Goal: Information Seeking & Learning: Obtain resource

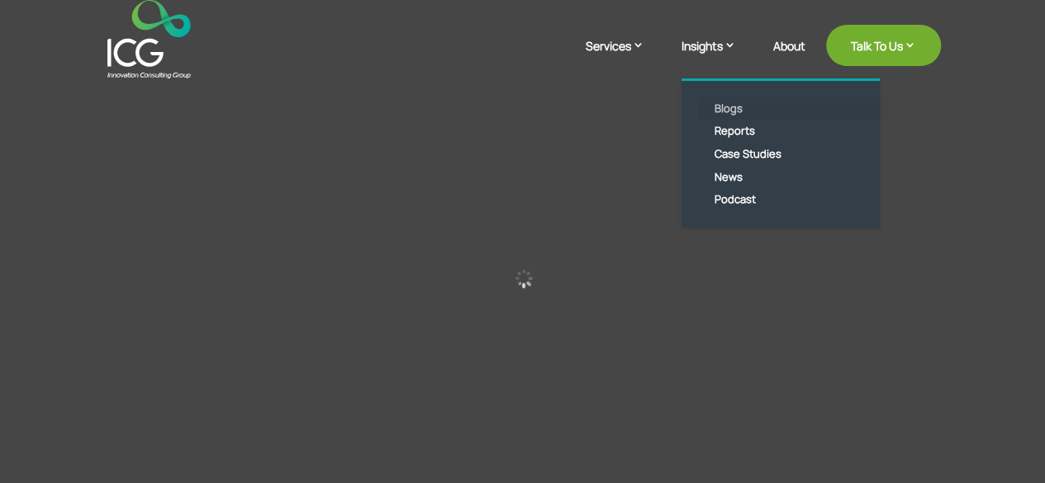
click at [734, 114] on link "Blogs" at bounding box center [793, 108] width 190 height 23
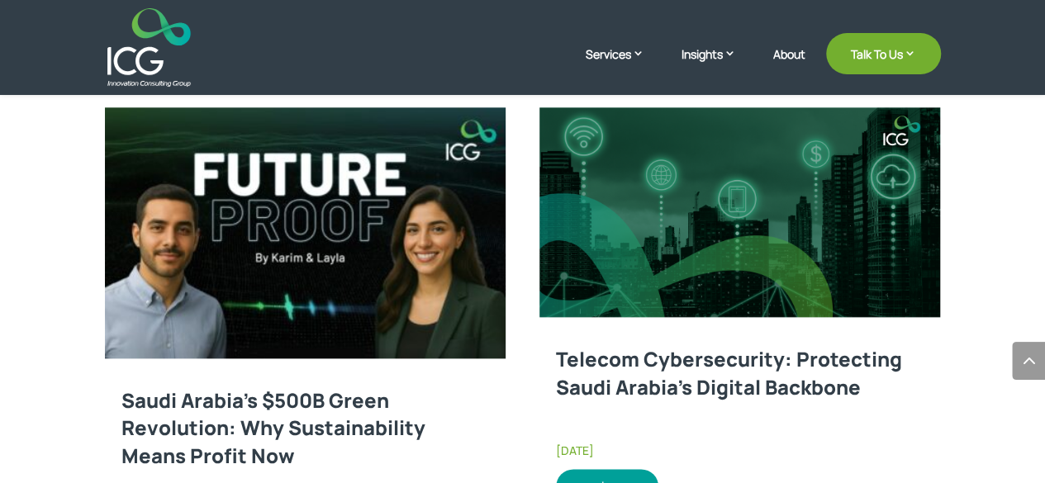
scroll to position [826, 0]
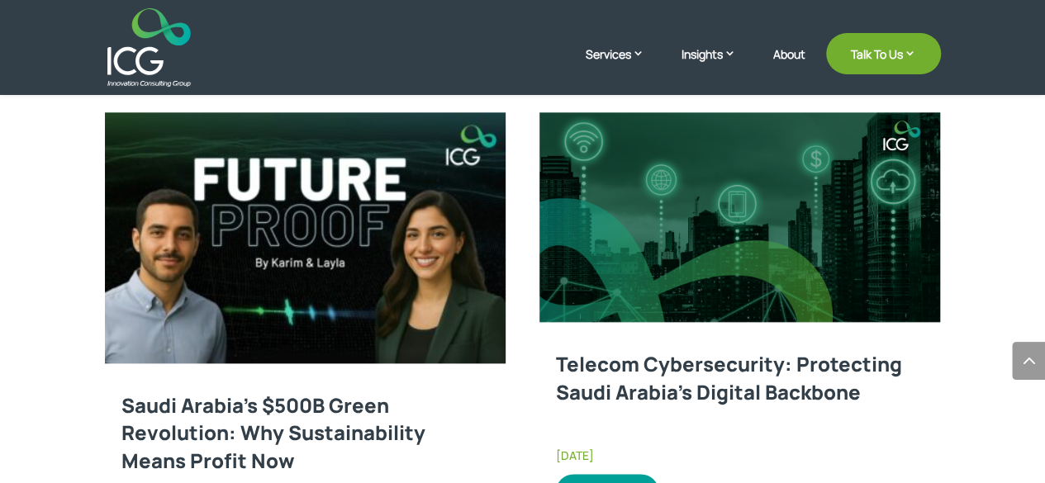
click at [612, 313] on link at bounding box center [739, 217] width 401 height 210
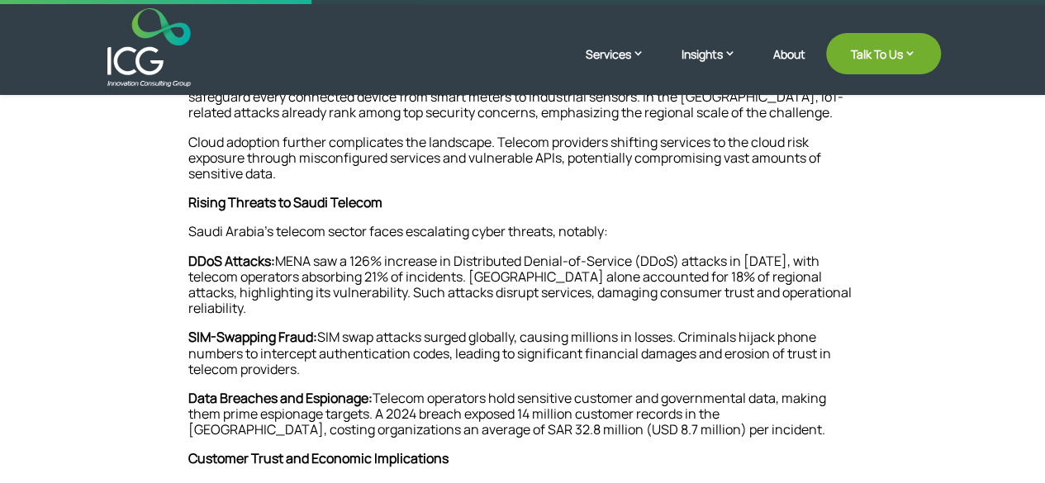
scroll to position [661, 0]
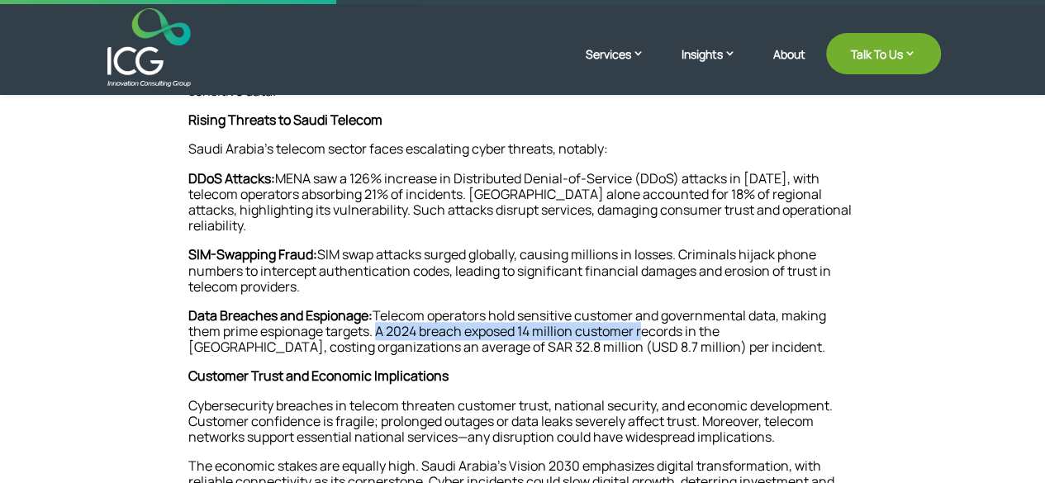
drag, startPoint x: 377, startPoint y: 330, endPoint x: 649, endPoint y: 331, distance: 272.6
click at [649, 331] on p "Data Breaches and Espionage: Telecom operators hold sensitive customer and gove…" at bounding box center [522, 338] width 669 height 61
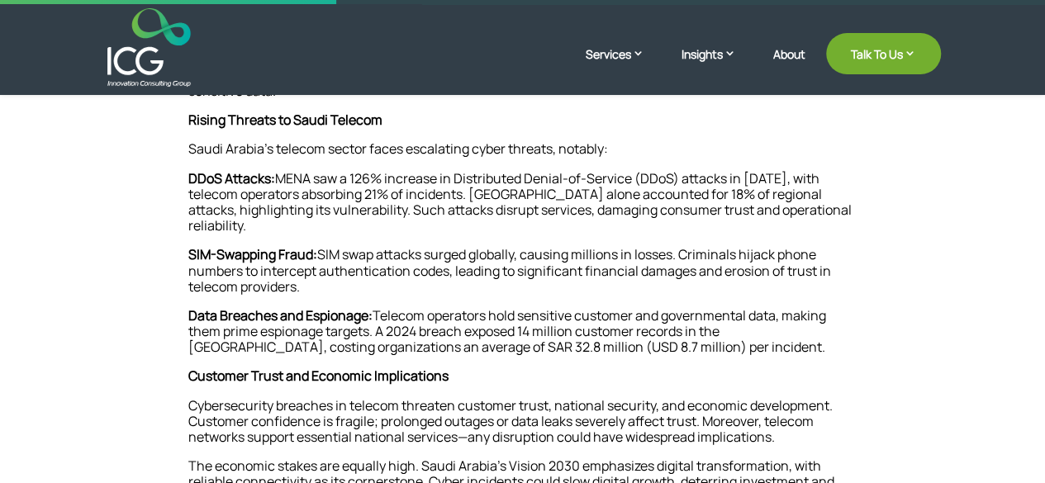
click at [477, 341] on p "Data Breaches and Espionage: Telecom operators hold sensitive customer and gove…" at bounding box center [522, 338] width 669 height 61
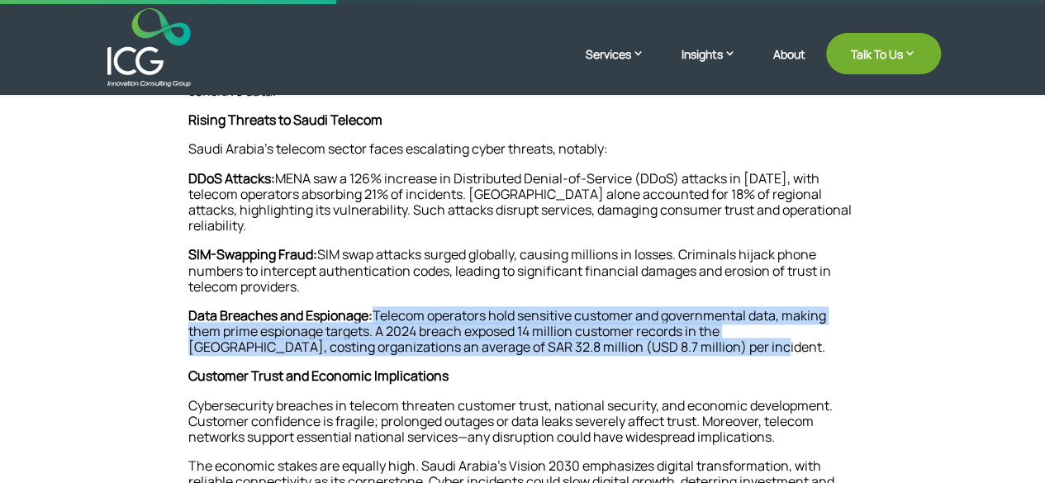
drag, startPoint x: 378, startPoint y: 313, endPoint x: 648, endPoint y: 348, distance: 271.5
click at [648, 348] on p "Data Breaches and Espionage: Telecom operators hold sensitive customer and gove…" at bounding box center [522, 338] width 669 height 61
copy p "Telecom operators hold sensitive customer and governmental data, making them pr…"
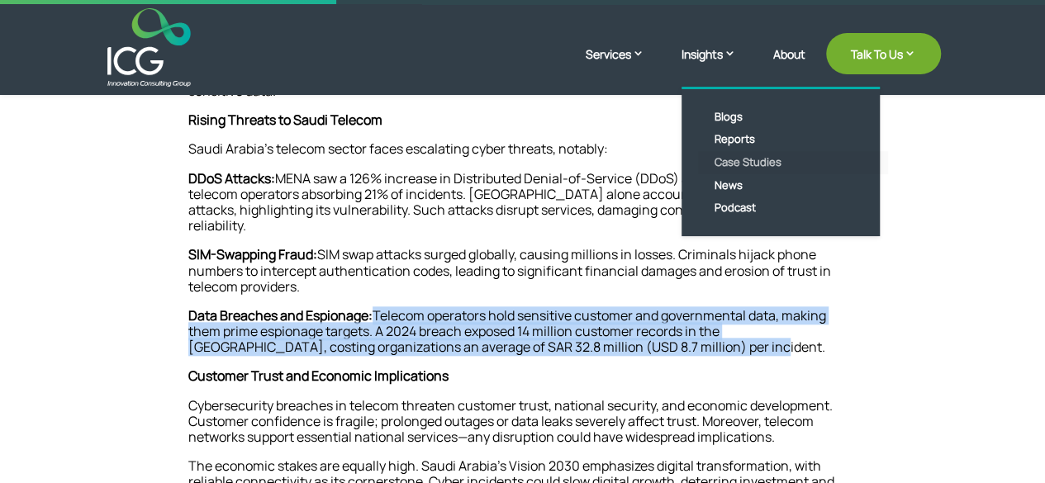
click at [738, 156] on link "Case Studies" at bounding box center [793, 162] width 190 height 23
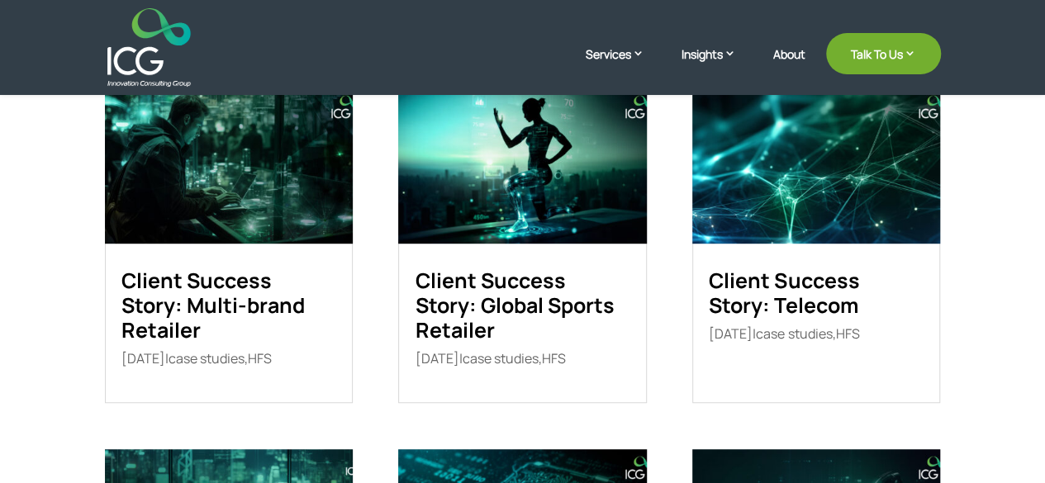
scroll to position [413, 0]
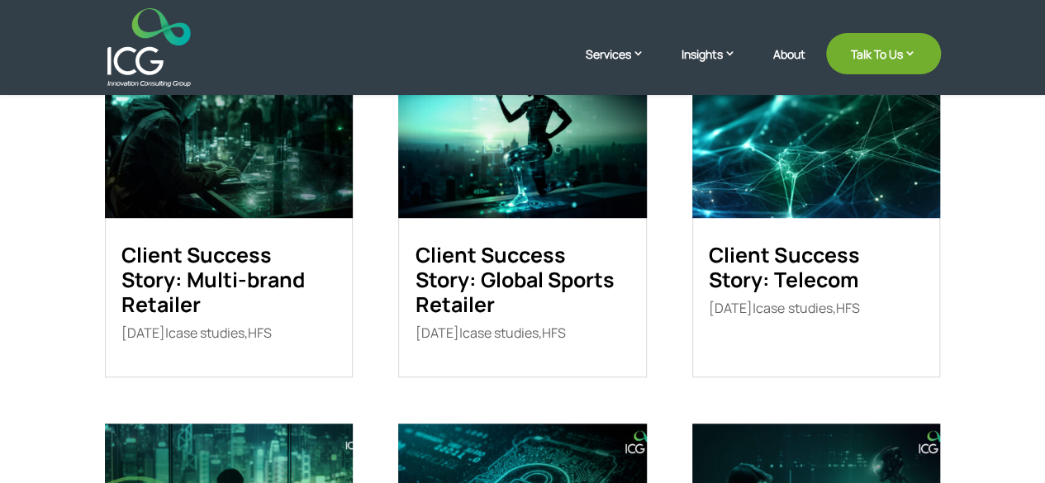
click at [507, 281] on link "Client Success Story: Global Sports Retailer" at bounding box center [514, 279] width 199 height 78
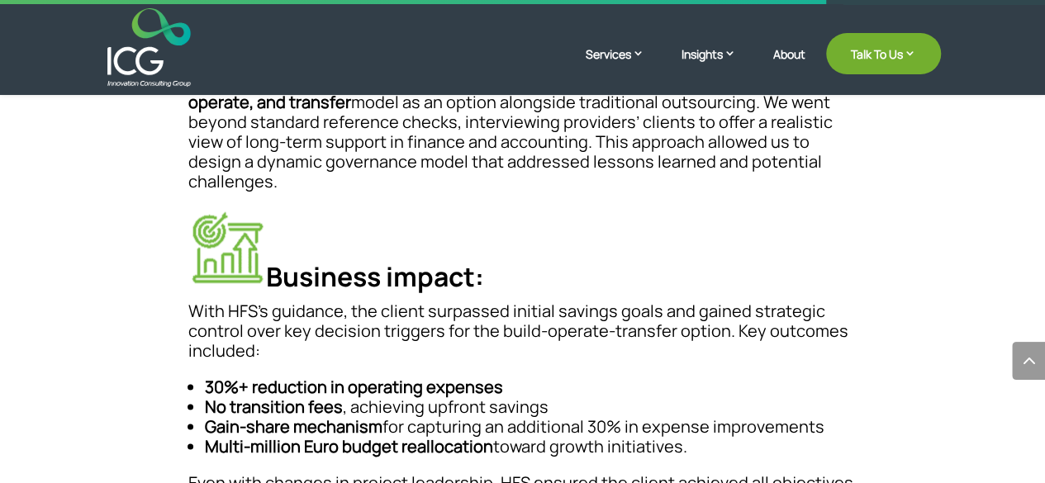
scroll to position [1073, 0]
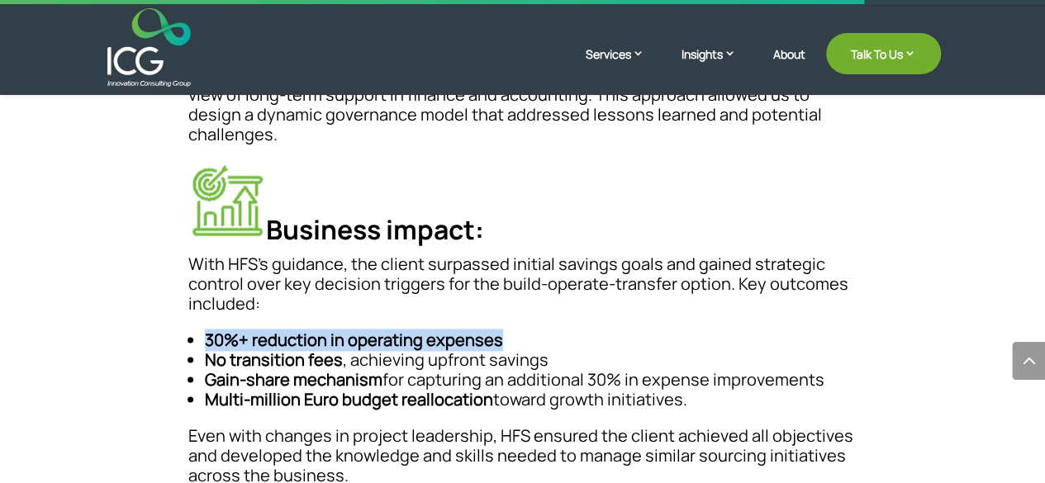
drag, startPoint x: 240, startPoint y: 295, endPoint x: 534, endPoint y: 296, distance: 294.9
click at [534, 330] on ul "30%+ reduction in operating expenses No transition fees , achieving upfront sav…" at bounding box center [522, 378] width 669 height 96
copy strong "30%+ reduction in operating expenses"
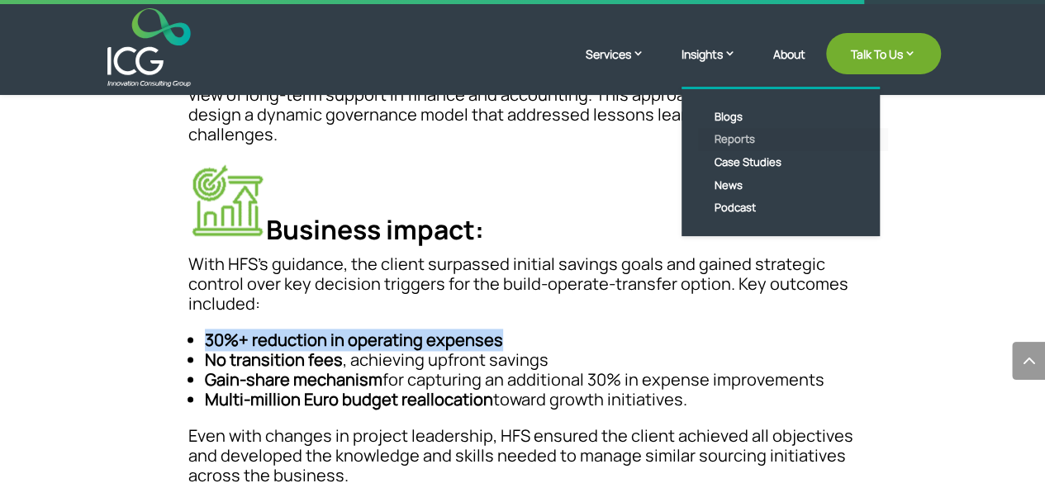
click at [733, 134] on link "Reports" at bounding box center [793, 139] width 190 height 23
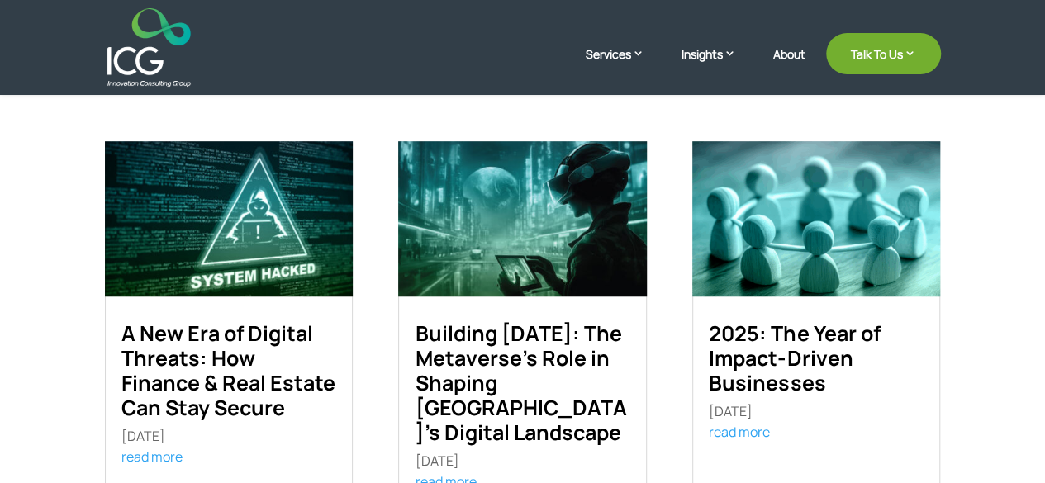
scroll to position [572, 0]
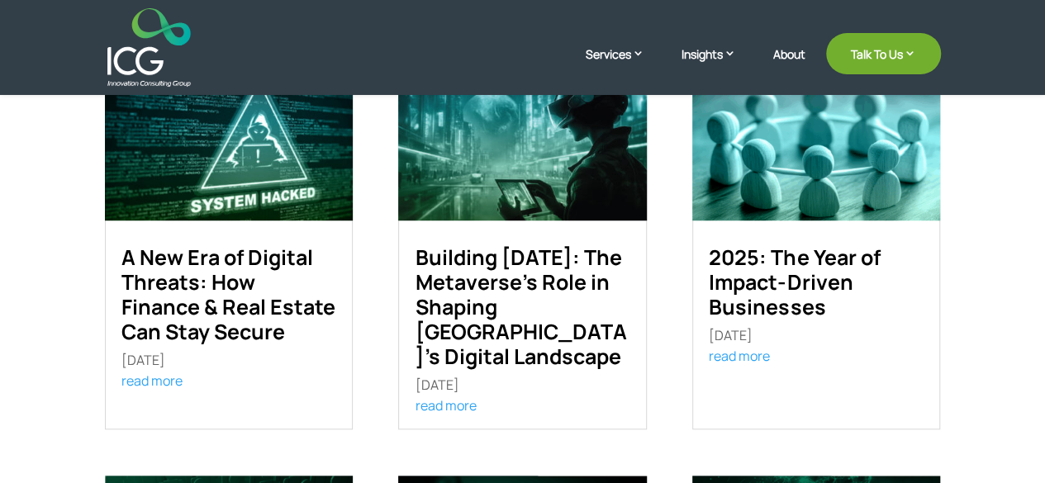
click at [772, 191] on img at bounding box center [816, 142] width 248 height 155
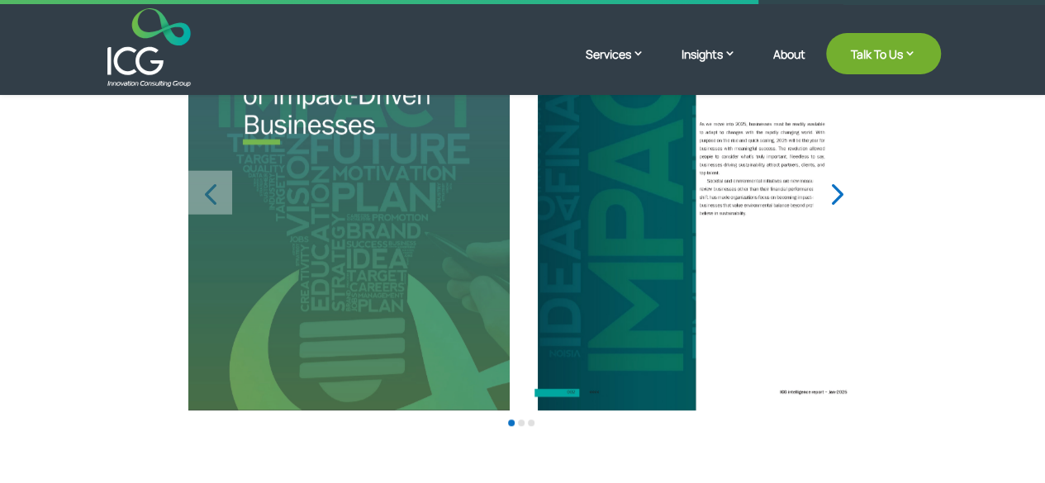
scroll to position [496, 0]
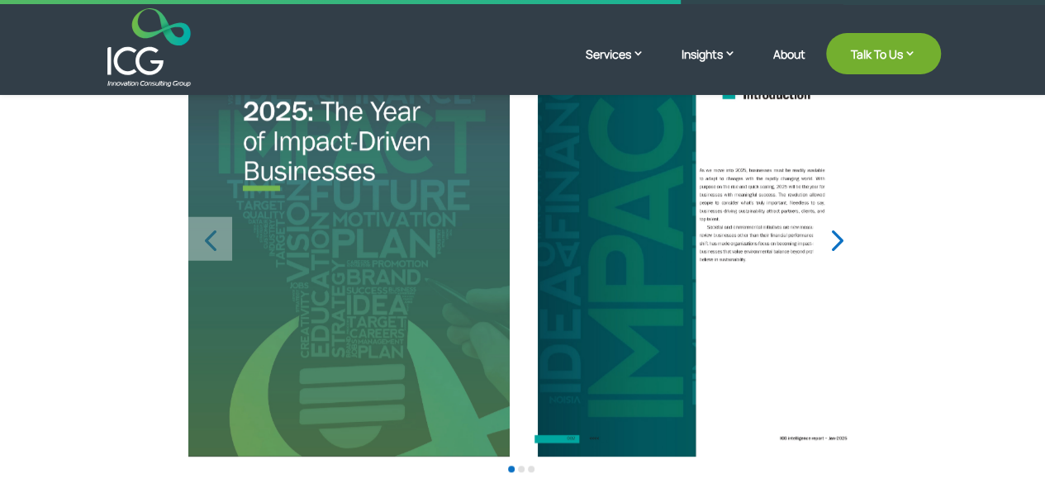
click at [841, 217] on div "Next slide" at bounding box center [835, 239] width 44 height 44
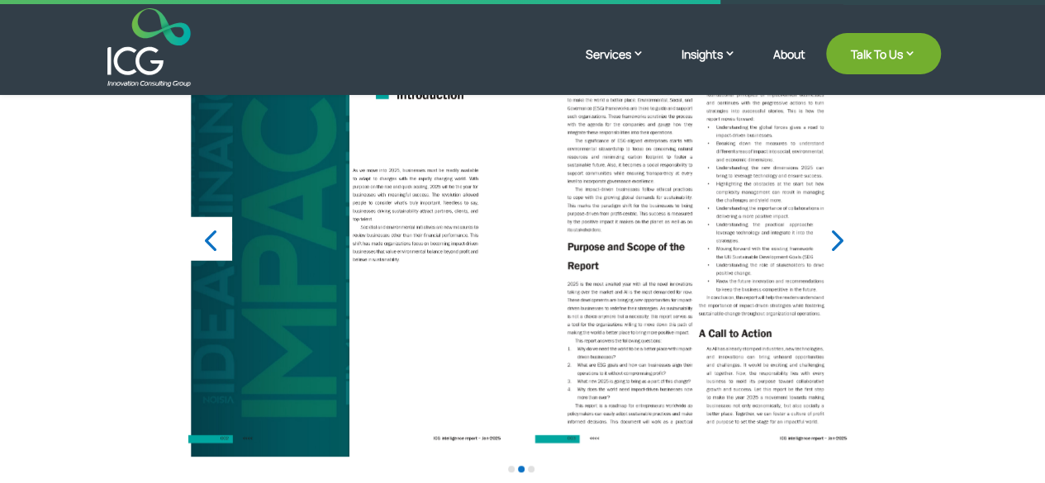
click at [843, 227] on div "Next slide" at bounding box center [835, 239] width 44 height 44
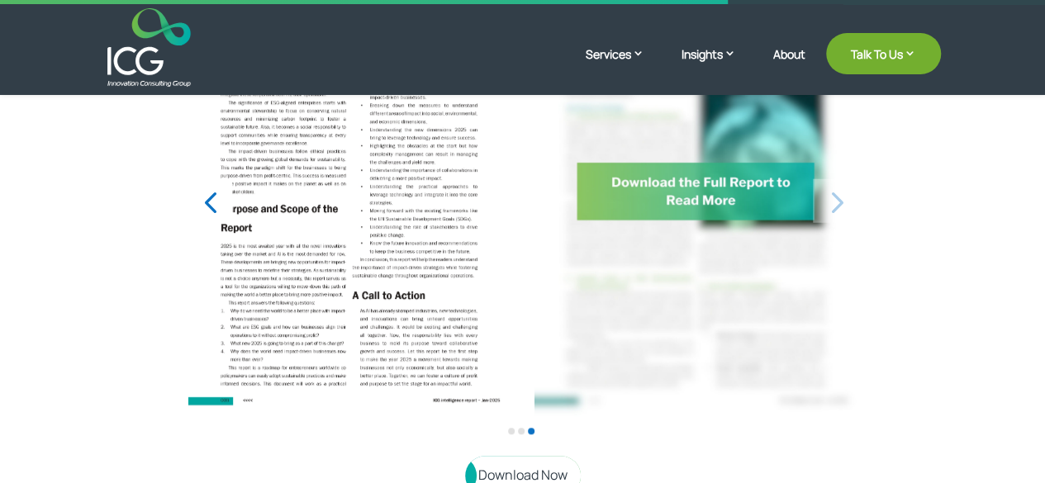
scroll to position [656, 0]
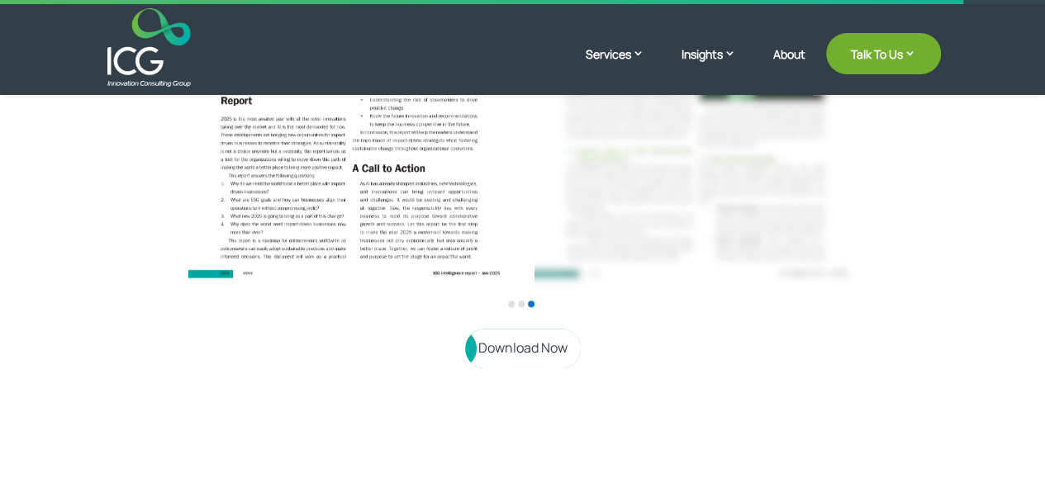
click at [542, 343] on link "Download Now" at bounding box center [523, 348] width 116 height 39
